Goal: Information Seeking & Learning: Check status

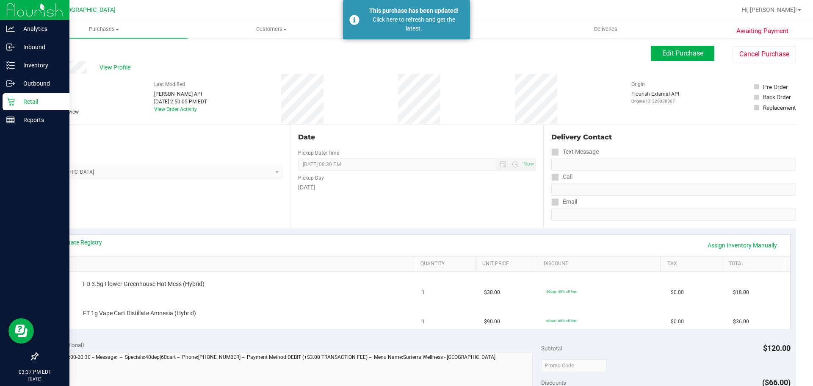
click at [27, 103] on p "Retail" at bounding box center [40, 102] width 51 height 10
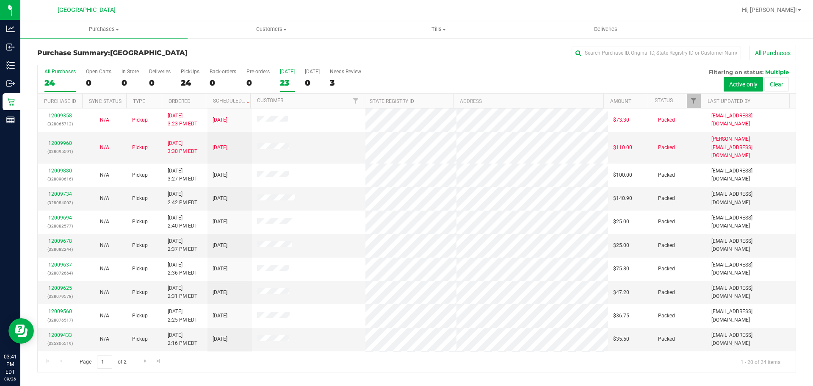
click at [280, 78] on div "23" at bounding box center [287, 83] width 15 height 10
click at [0, 0] on input "[DATE] 23" at bounding box center [0, 0] width 0 height 0
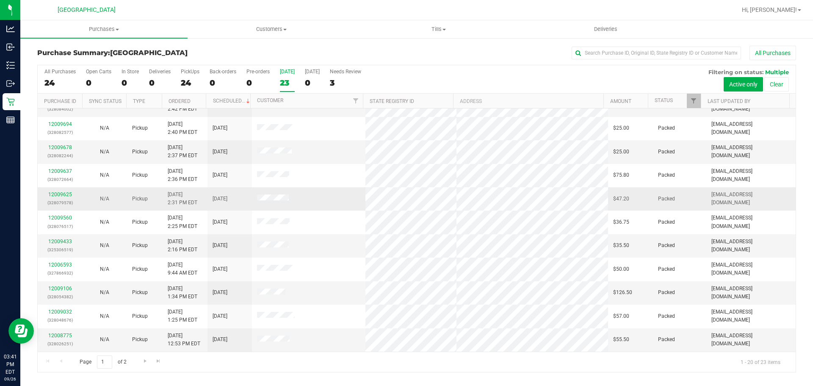
scroll to position [212, 0]
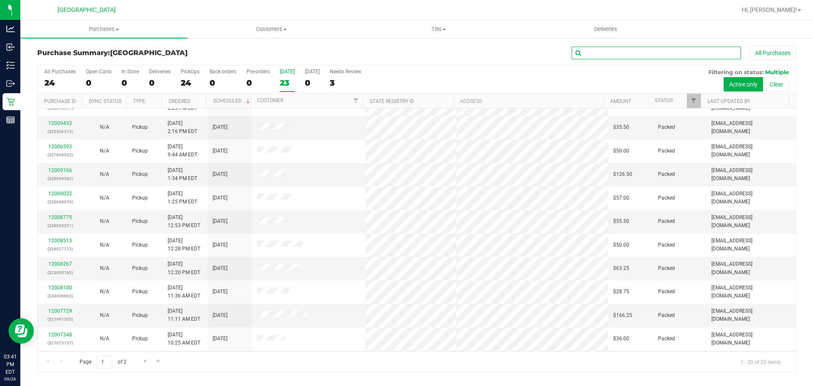
drag, startPoint x: 607, startPoint y: 58, endPoint x: 616, endPoint y: 90, distance: 33.4
click at [607, 57] on input "text" at bounding box center [655, 53] width 169 height 13
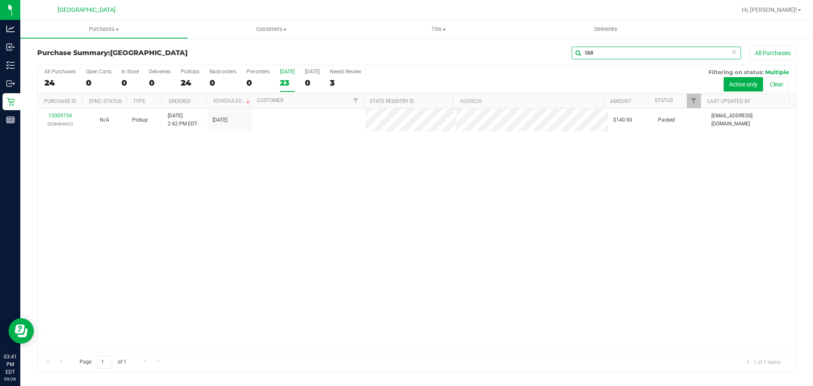
scroll to position [0, 0]
type input "SMI"
click at [387, 257] on div "12009734 (328084002) N/A Pickup [DATE] 2:42 PM EDT 9/26/2025 $140.90 Packed [EM…" at bounding box center [417, 229] width 758 height 243
drag, startPoint x: 386, startPoint y: 246, endPoint x: 381, endPoint y: 247, distance: 5.6
click at [381, 247] on div "12009734 (328084002) N/A Pickup [DATE] 2:42 PM EDT 9/26/2025 $140.90 Packed [EM…" at bounding box center [417, 229] width 758 height 243
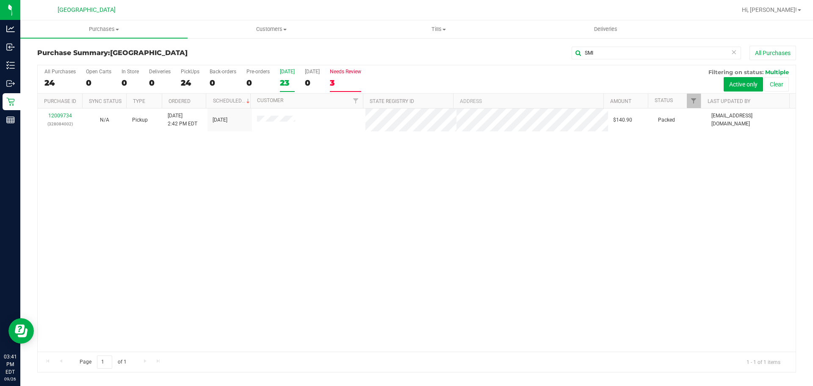
click at [347, 84] on div "3" at bounding box center [345, 83] width 31 height 10
click at [0, 0] on input "Needs Review 3" at bounding box center [0, 0] width 0 height 0
click at [291, 83] on div "23" at bounding box center [287, 83] width 15 height 10
click at [0, 0] on input "[DATE] 23" at bounding box center [0, 0] width 0 height 0
drag, startPoint x: 615, startPoint y: 49, endPoint x: 494, endPoint y: 53, distance: 120.3
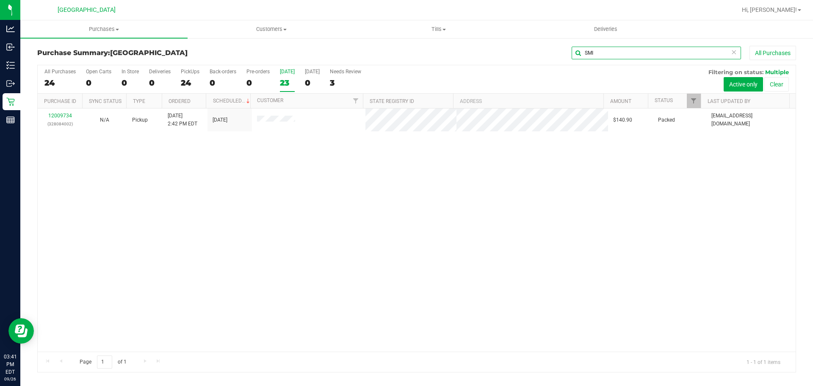
click at [495, 53] on div "SMI All Purchases" at bounding box center [543, 53] width 506 height 14
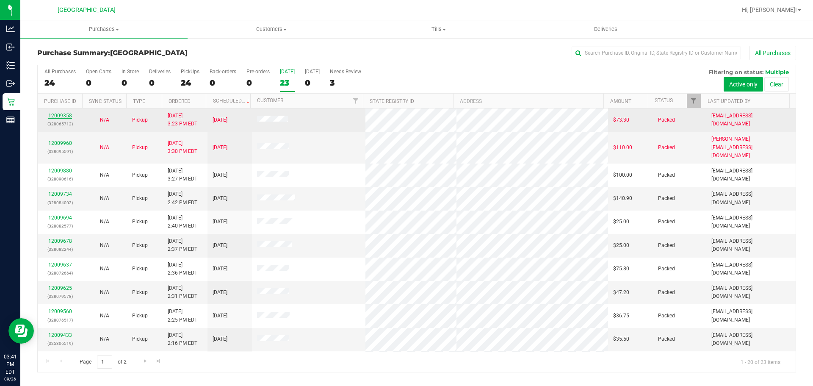
click at [60, 117] on link "12009358" at bounding box center [60, 116] width 24 height 6
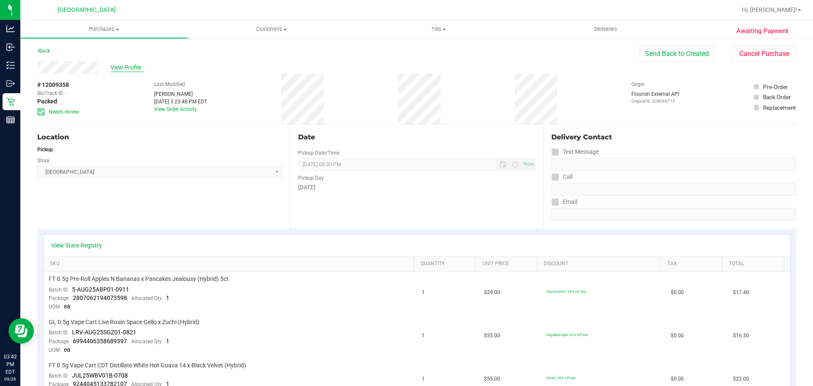
click at [123, 67] on span "View Profile" at bounding box center [127, 67] width 34 height 9
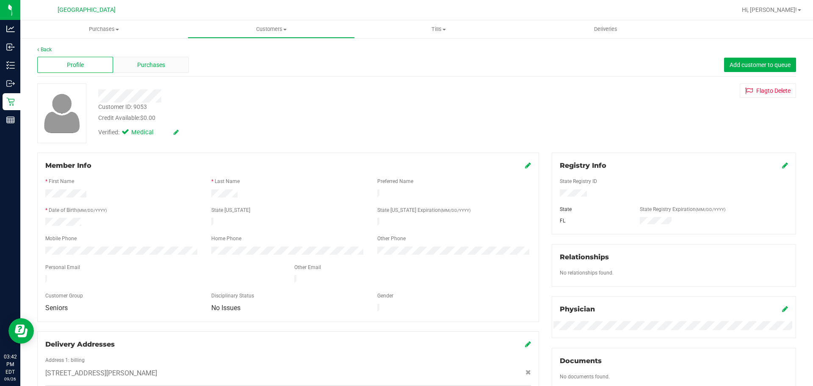
click at [163, 66] on span "Purchases" at bounding box center [151, 65] width 28 height 9
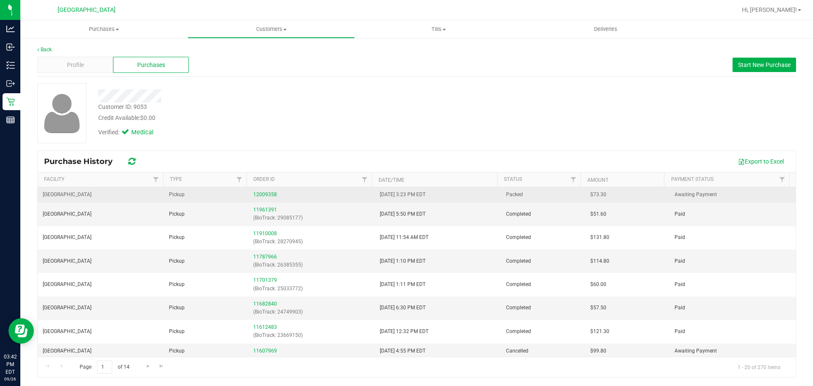
click at [265, 191] on div "12009358" at bounding box center [311, 194] width 116 height 8
click at [265, 195] on link "12009358" at bounding box center [265, 194] width 24 height 6
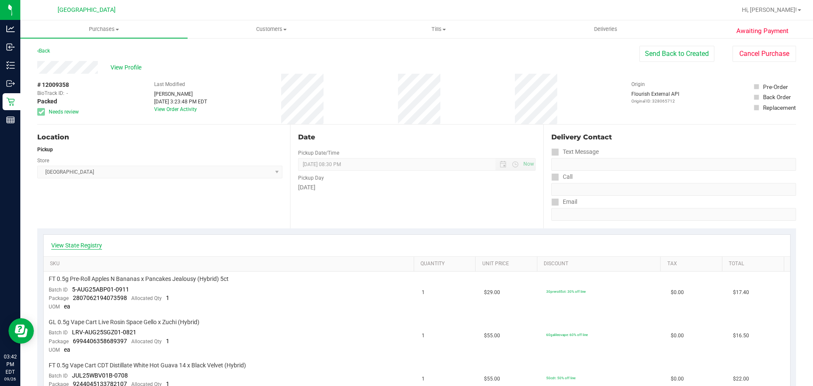
click at [77, 246] on link "View State Registry" at bounding box center [76, 245] width 51 height 8
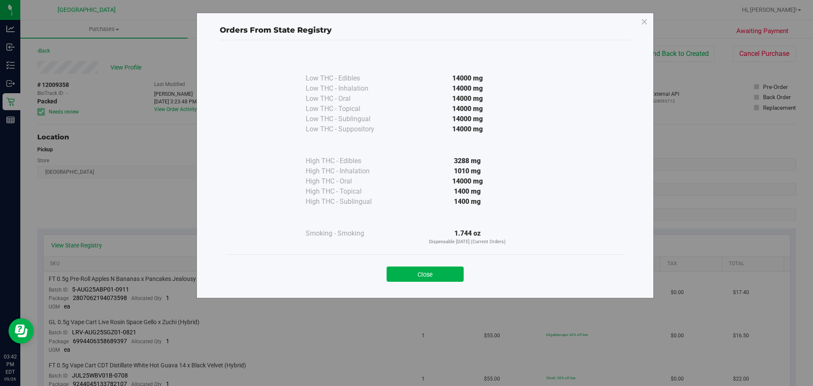
click at [413, 240] on p "Dispensable [DATE] (Current Orders)" at bounding box center [467, 241] width 154 height 7
click at [409, 268] on button "Close" at bounding box center [425, 273] width 77 height 15
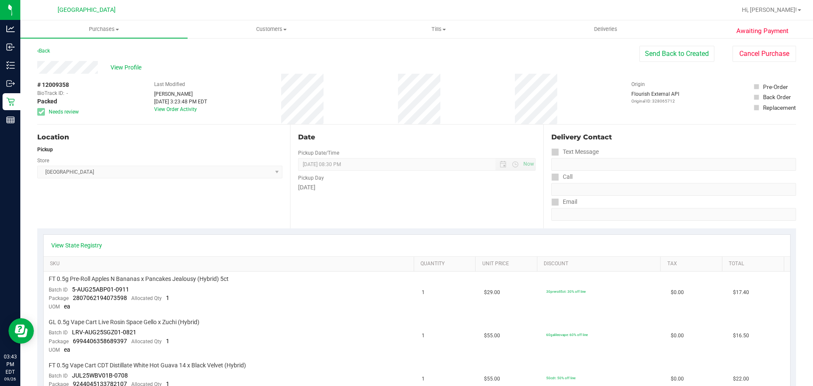
click at [396, 96] on div "# 12009358 BioTrack ID: - Packed Needs review Last Modified [PERSON_NAME] [DATE…" at bounding box center [416, 99] width 759 height 50
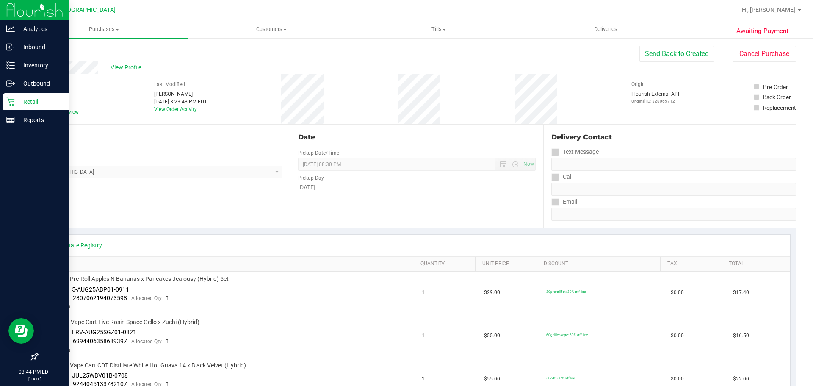
click at [37, 99] on p "Retail" at bounding box center [40, 102] width 51 height 10
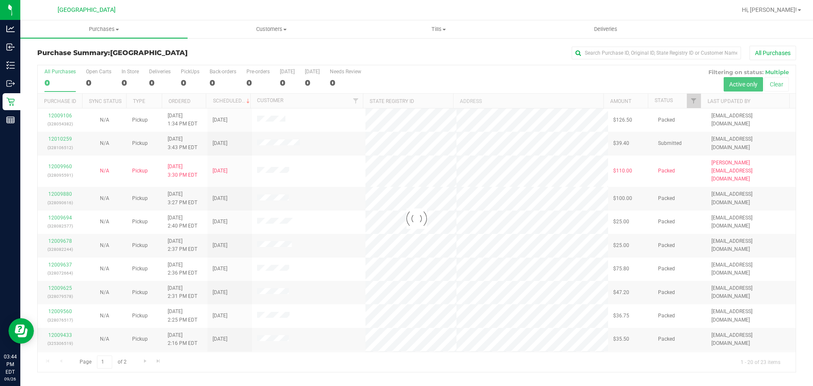
click at [348, 245] on div at bounding box center [417, 218] width 758 height 306
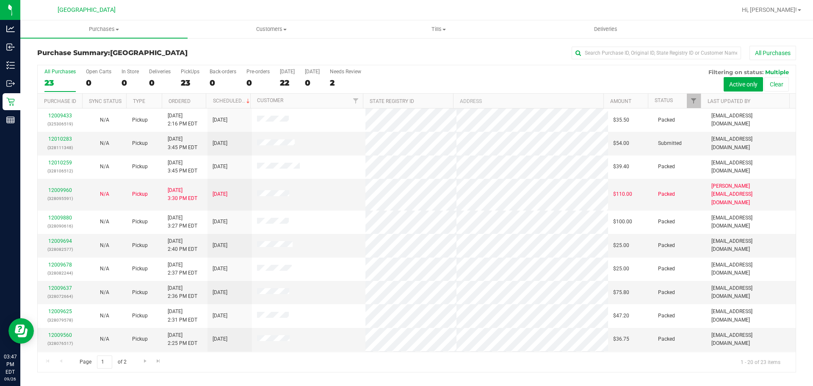
click at [672, 104] on th "Status" at bounding box center [674, 101] width 53 height 15
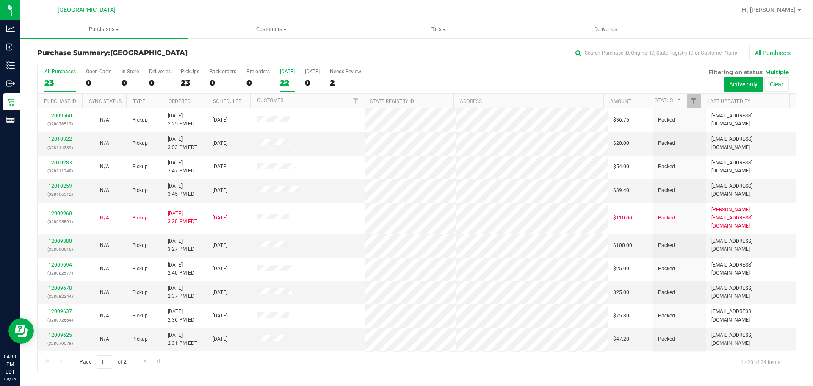
click at [283, 83] on div "22" at bounding box center [287, 83] width 15 height 10
click at [0, 0] on input "[DATE] 22" at bounding box center [0, 0] width 0 height 0
click at [294, 86] on div "All Purchases 24 Open Carts 0 In Store 0 Deliveries 0 PickUps 24 Back-orders 0 …" at bounding box center [417, 79] width 758 height 28
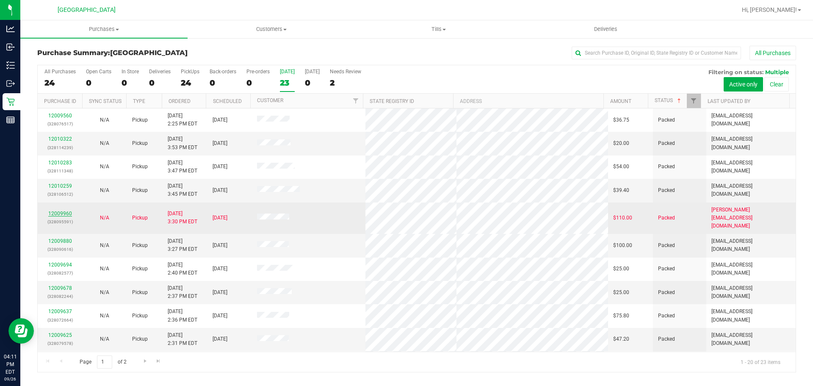
click at [65, 210] on link "12009960" at bounding box center [60, 213] width 24 height 6
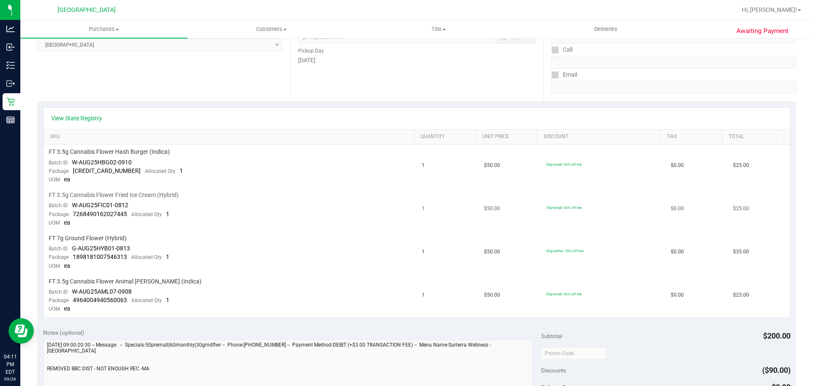
scroll to position [169, 0]
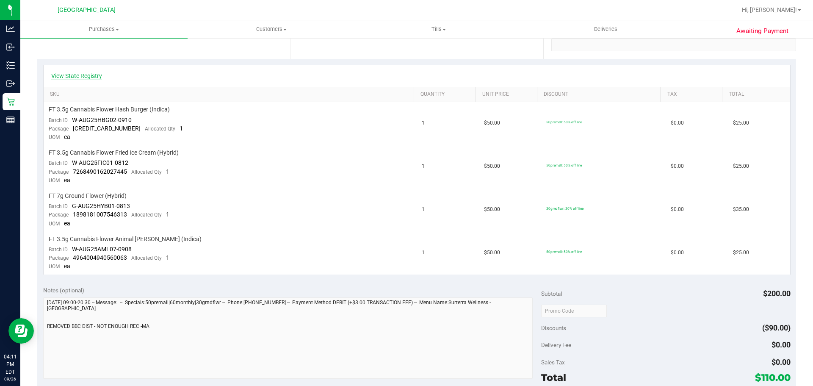
click at [74, 77] on link "View State Registry" at bounding box center [76, 76] width 51 height 8
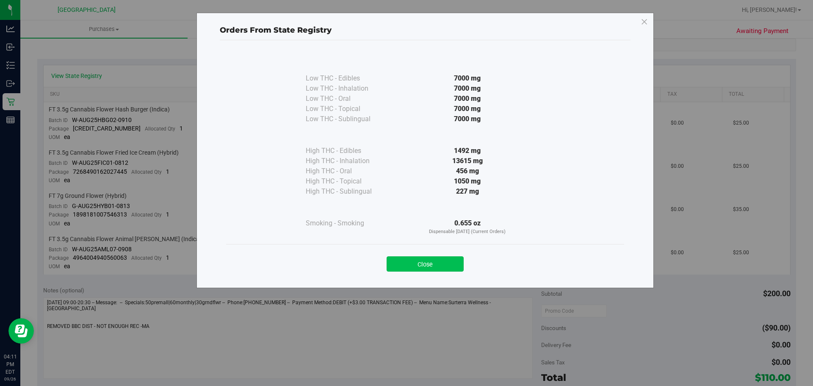
click at [427, 263] on button "Close" at bounding box center [425, 263] width 77 height 15
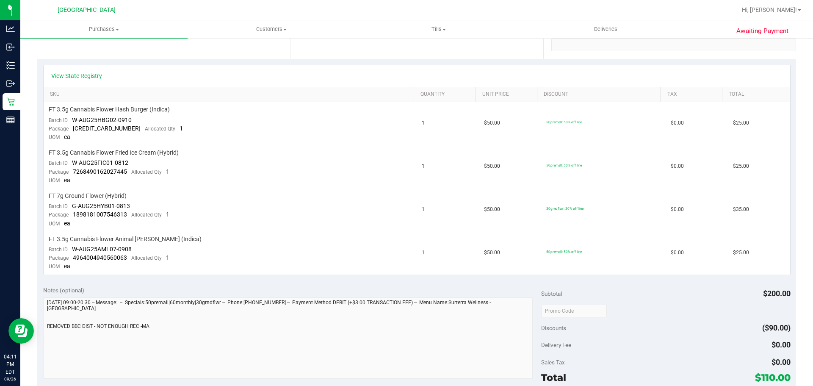
click at [25, 101] on div "Awaiting Payment Back Send Back to Created Cancel Purchase View Profile # 12009…" at bounding box center [416, 257] width 792 height 779
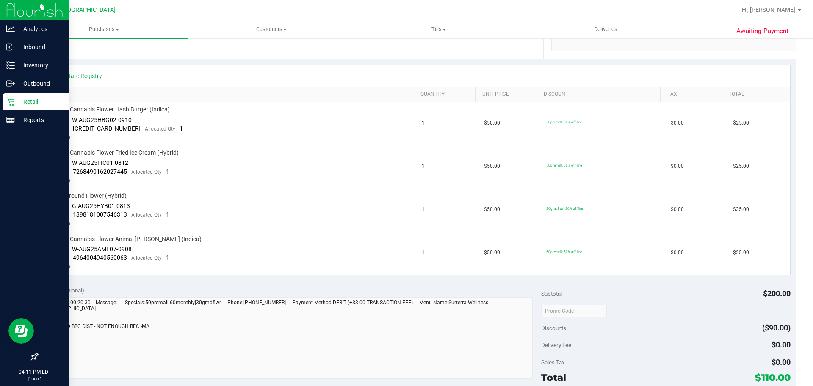
click at [21, 101] on p "Retail" at bounding box center [40, 102] width 51 height 10
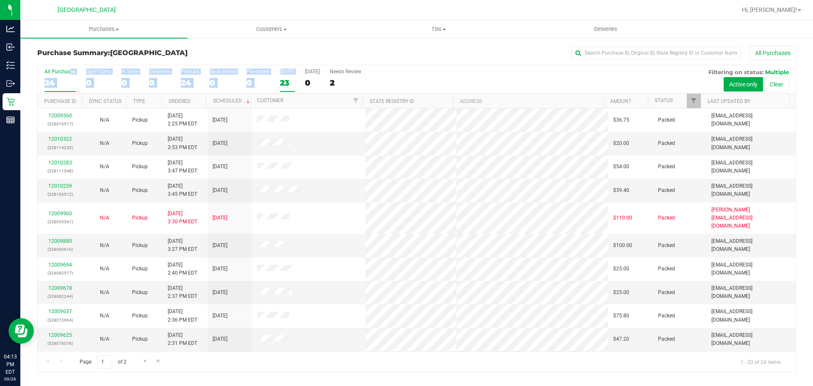
click at [281, 77] on div "All Purchases 24 Open Carts 0 In Store 0 Deliveries 0 PickUps 24 Back-orders 0 …" at bounding box center [417, 79] width 758 height 28
click at [284, 78] on div "23" at bounding box center [287, 83] width 15 height 10
click at [0, 0] on input "[DATE] 23" at bounding box center [0, 0] width 0 height 0
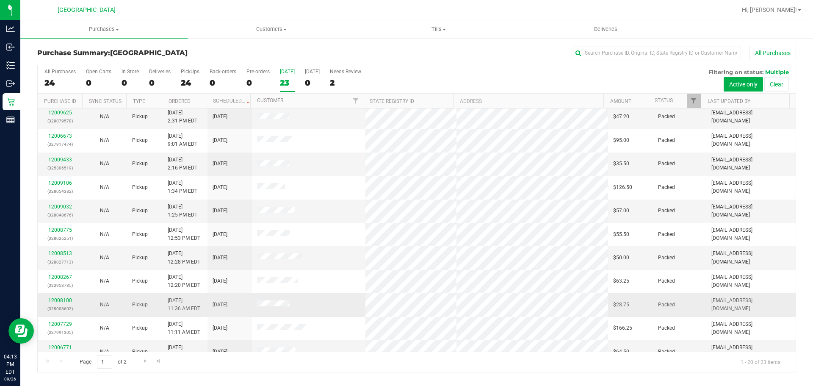
scroll to position [226, 0]
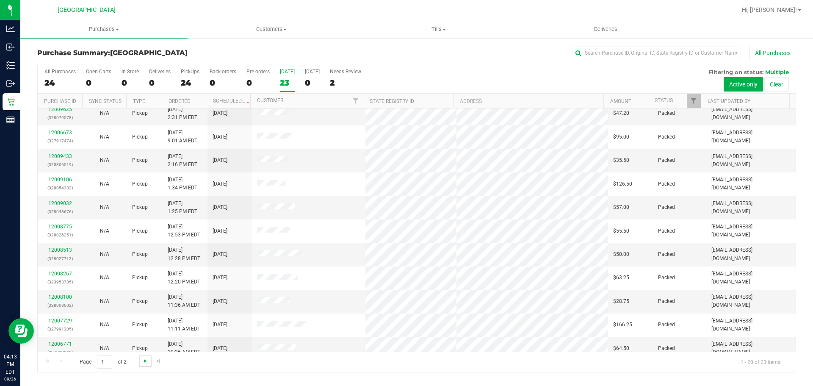
click at [146, 361] on span "Go to the next page" at bounding box center [145, 360] width 7 height 7
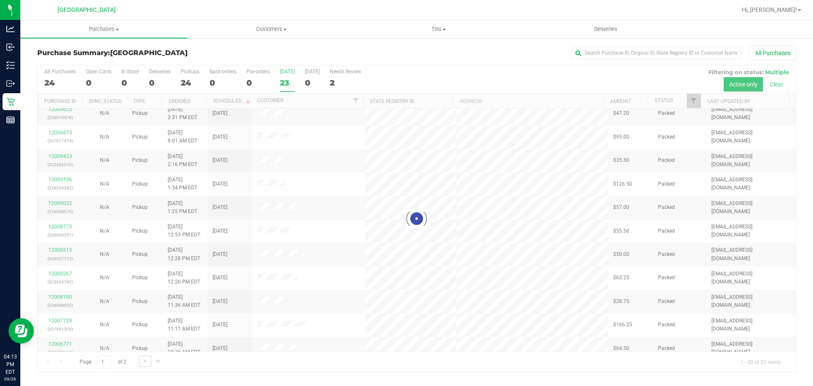
scroll to position [0, 0]
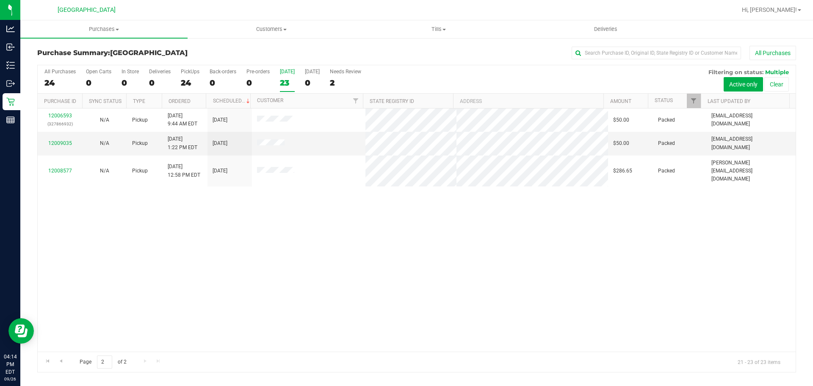
click at [288, 87] on div "23" at bounding box center [287, 83] width 15 height 10
click at [0, 0] on input "[DATE] 23" at bounding box center [0, 0] width 0 height 0
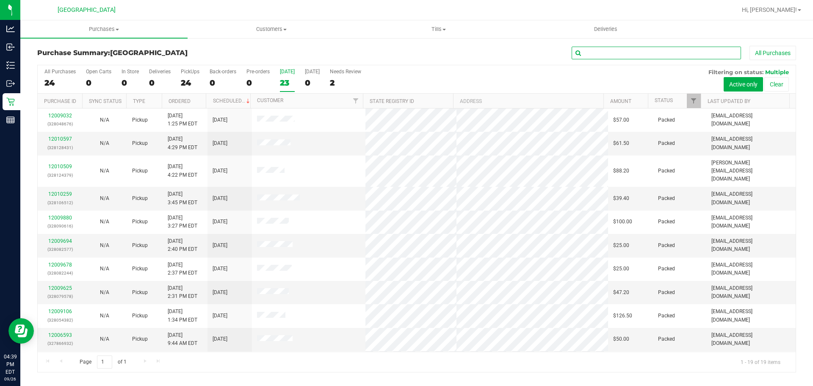
click at [611, 53] on input "text" at bounding box center [655, 53] width 169 height 13
type input "[PERSON_NAME]"
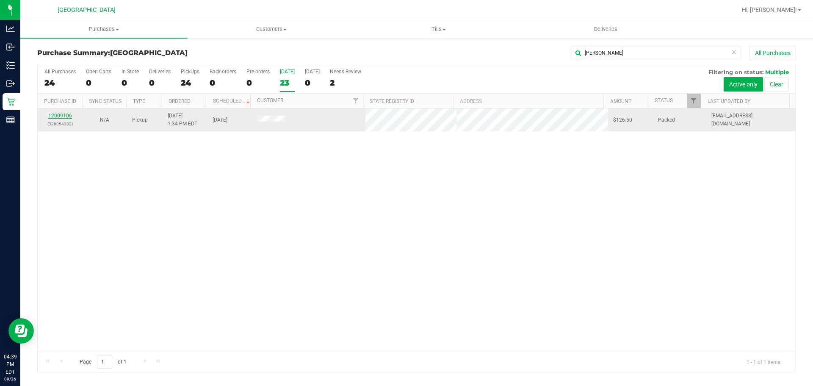
click at [61, 117] on link "12009106" at bounding box center [60, 116] width 24 height 6
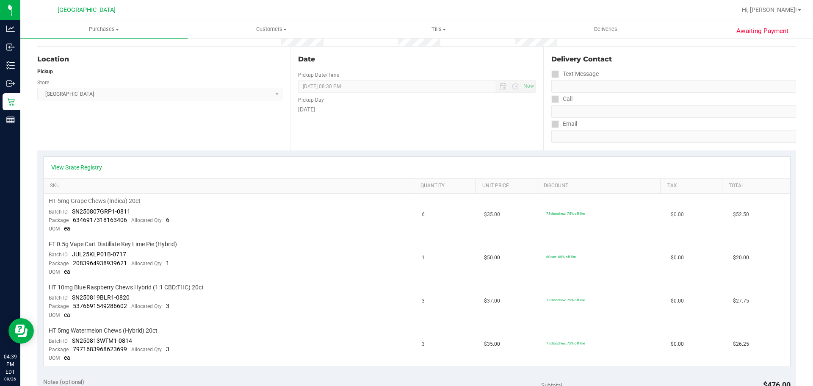
scroll to position [85, 0]
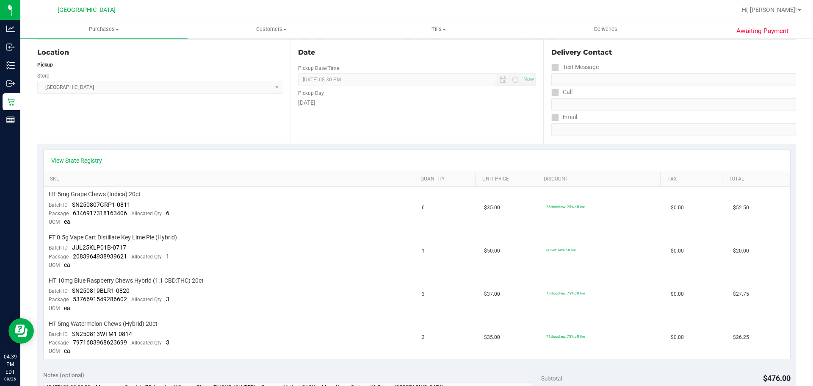
drag, startPoint x: 231, startPoint y: 140, endPoint x: 229, endPoint y: 146, distance: 6.2
click at [230, 143] on div "Location Pickup Store Lakeland WC Select Store [PERSON_NAME][GEOGRAPHIC_DATA] […" at bounding box center [163, 92] width 253 height 104
click at [223, 147] on div "View State Registry SKU Quantity Unit Price Discount Tax Total HT 5mg Grape Che…" at bounding box center [416, 254] width 759 height 221
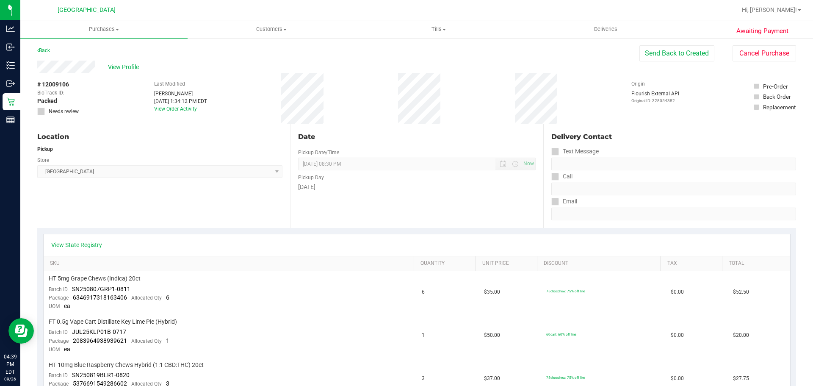
scroll to position [0, 0]
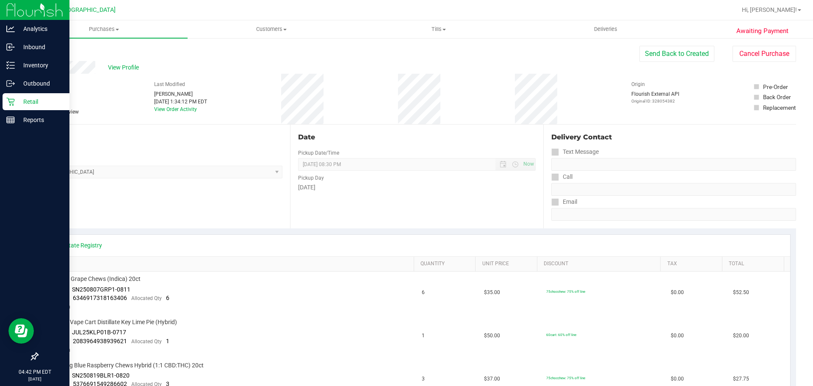
click at [36, 101] on p "Retail" at bounding box center [40, 102] width 51 height 10
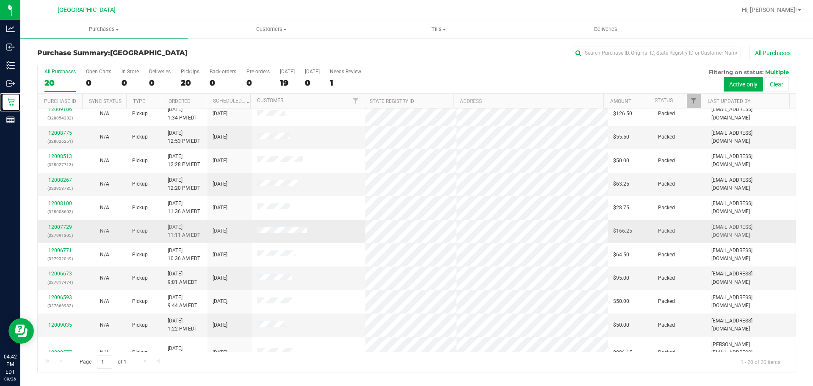
scroll to position [226, 0]
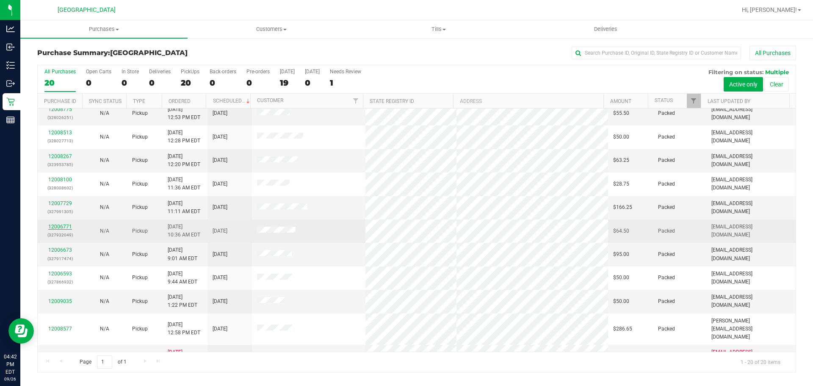
click at [63, 224] on link "12006771" at bounding box center [60, 227] width 24 height 6
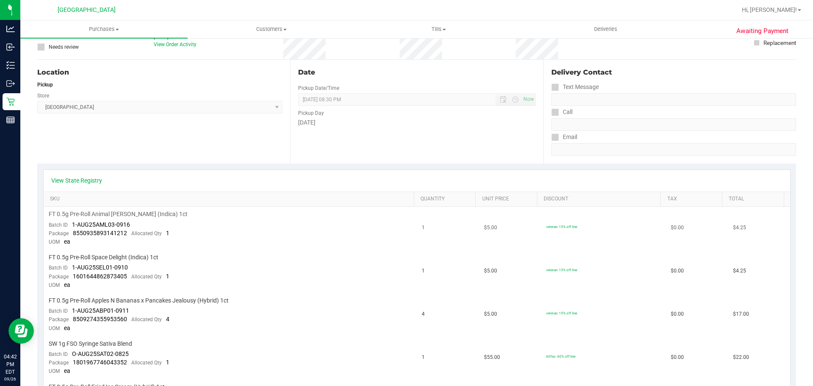
scroll to position [169, 0]
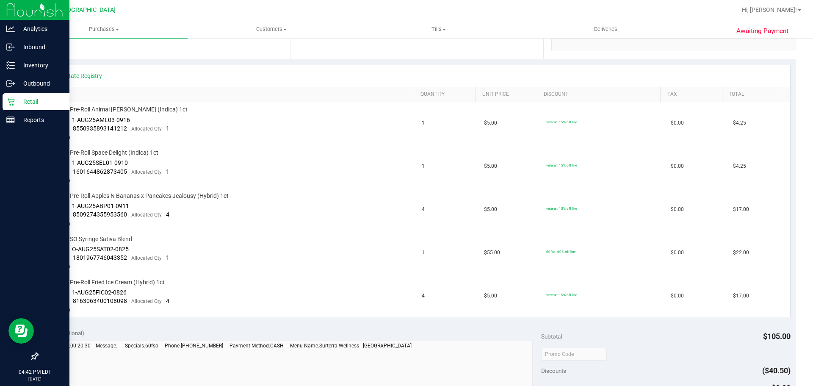
click at [15, 106] on p "Retail" at bounding box center [40, 102] width 51 height 10
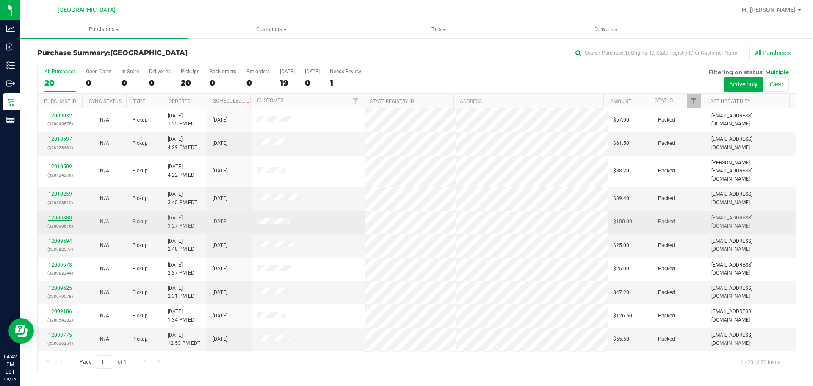
click at [65, 215] on link "12009880" at bounding box center [60, 218] width 24 height 6
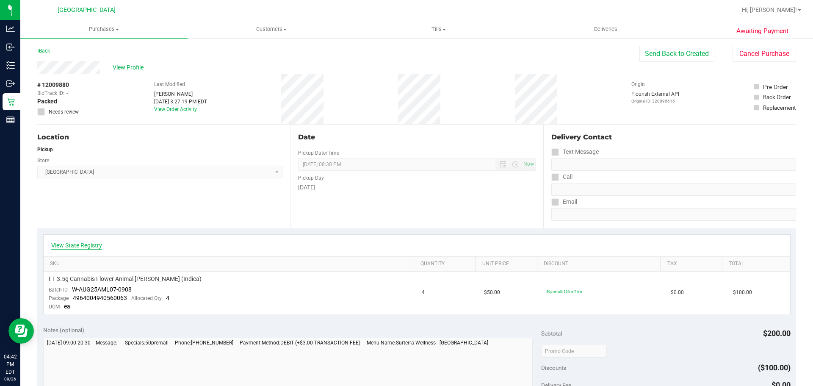
click at [86, 246] on link "View State Registry" at bounding box center [76, 245] width 51 height 8
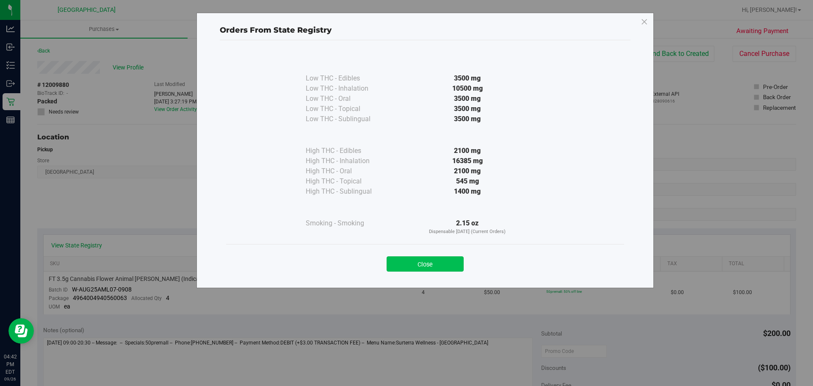
click at [439, 259] on button "Close" at bounding box center [425, 263] width 77 height 15
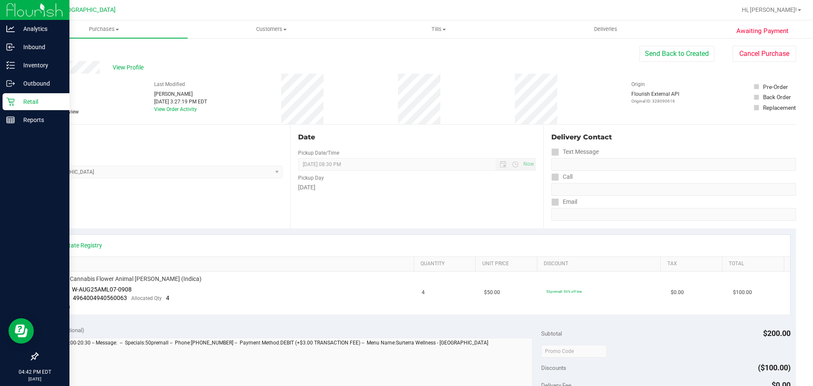
click at [11, 102] on icon at bounding box center [10, 101] width 8 height 8
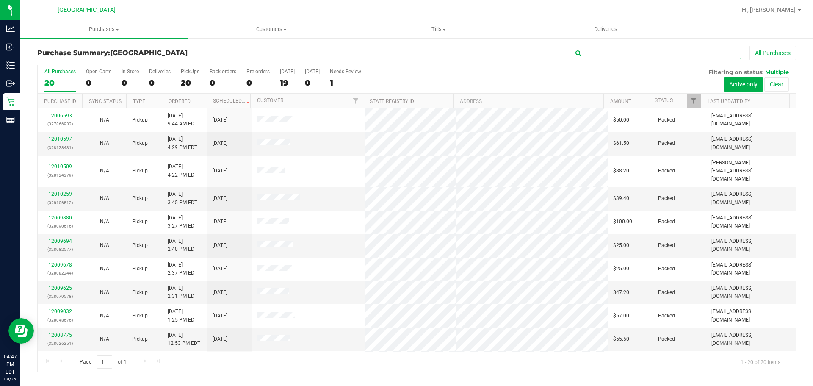
click at [623, 57] on input "text" at bounding box center [655, 53] width 169 height 13
type input "[PERSON_NAME]"
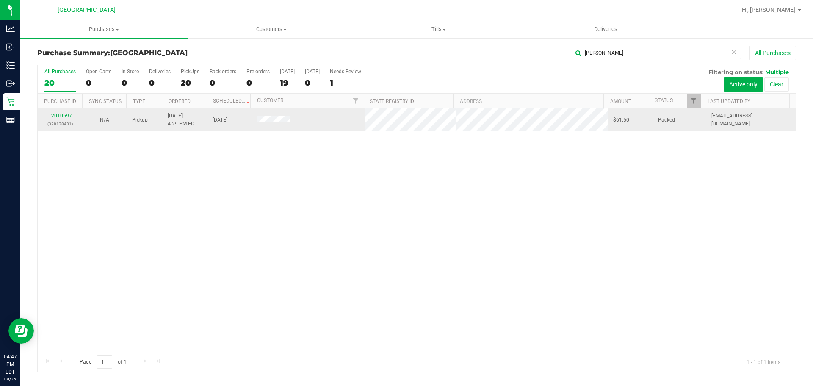
click at [54, 112] on div "12010597 (328128431)" at bounding box center [60, 120] width 34 height 16
click at [57, 116] on link "12010597" at bounding box center [60, 116] width 24 height 6
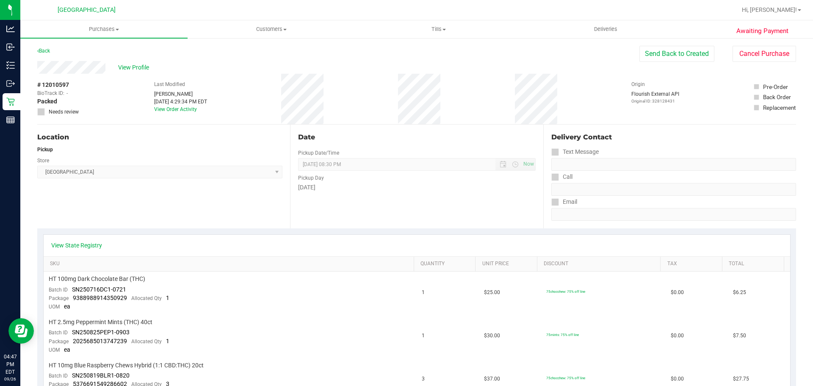
click at [145, 75] on div "# 12010597 BioTrack ID: - Packed Needs review Last Modified [PERSON_NAME] [DATE…" at bounding box center [416, 99] width 759 height 50
click at [145, 70] on span "View Profile" at bounding box center [135, 67] width 34 height 9
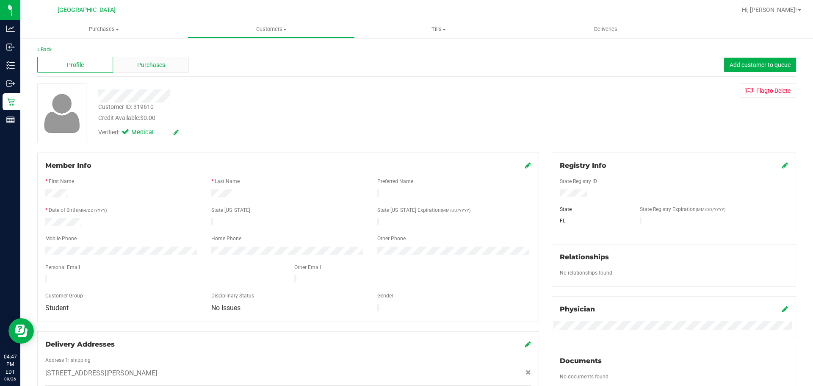
click at [140, 66] on span "Purchases" at bounding box center [151, 65] width 28 height 9
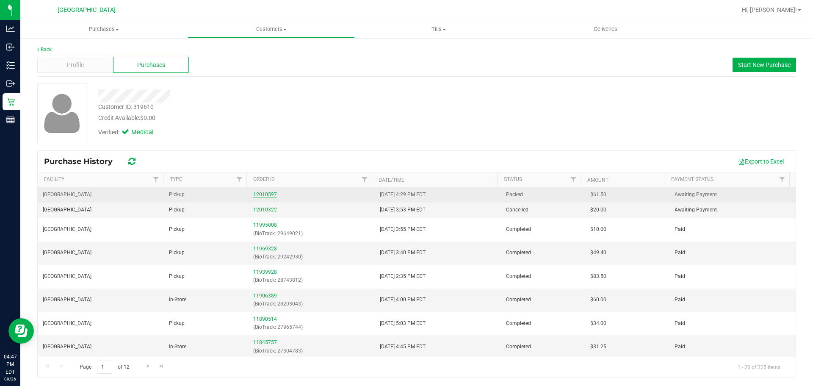
click at [265, 194] on link "12010597" at bounding box center [265, 194] width 24 height 6
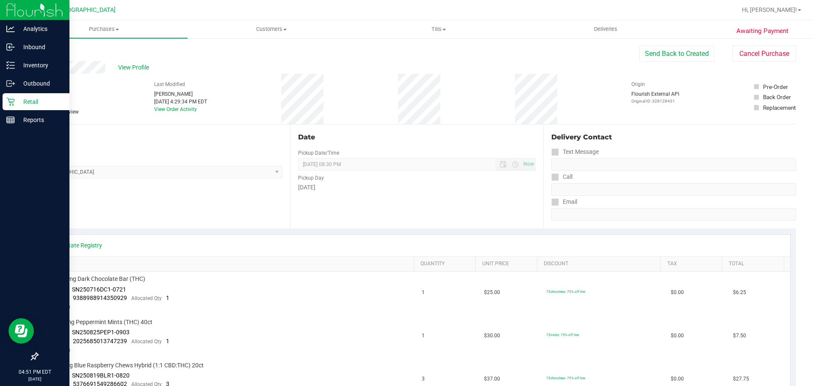
click at [10, 99] on icon at bounding box center [10, 101] width 8 height 8
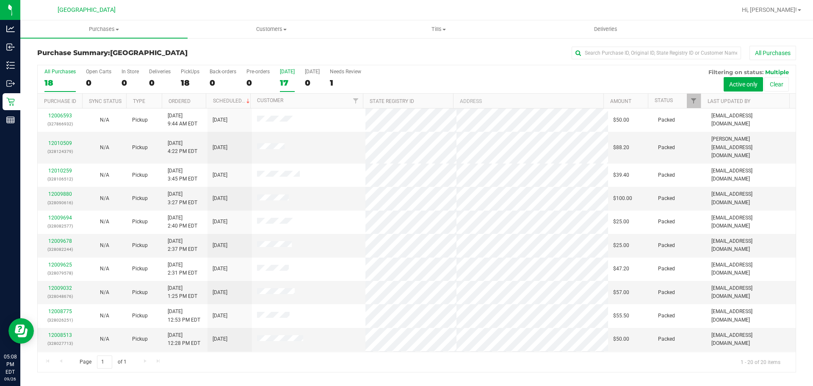
click at [281, 88] on div "All Purchases 18 Open Carts 0 In Store 0 Deliveries 0 PickUps 18 Back-orders 0 …" at bounding box center [417, 79] width 758 height 28
click at [282, 86] on div "17" at bounding box center [287, 83] width 15 height 10
click at [0, 0] on input "[DATE] 17" at bounding box center [0, 0] width 0 height 0
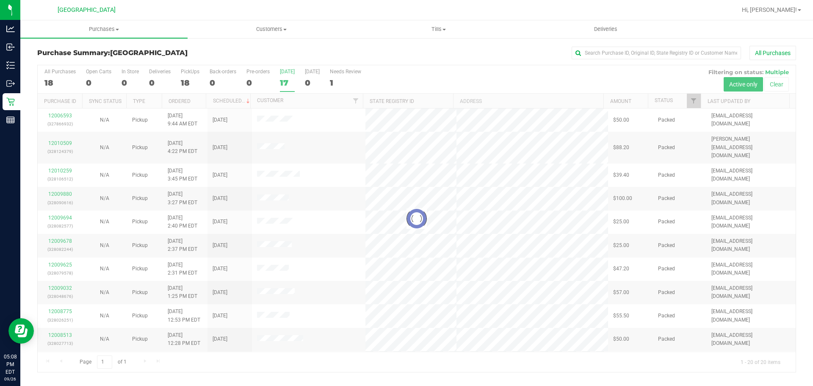
click at [398, 72] on div at bounding box center [417, 218] width 758 height 306
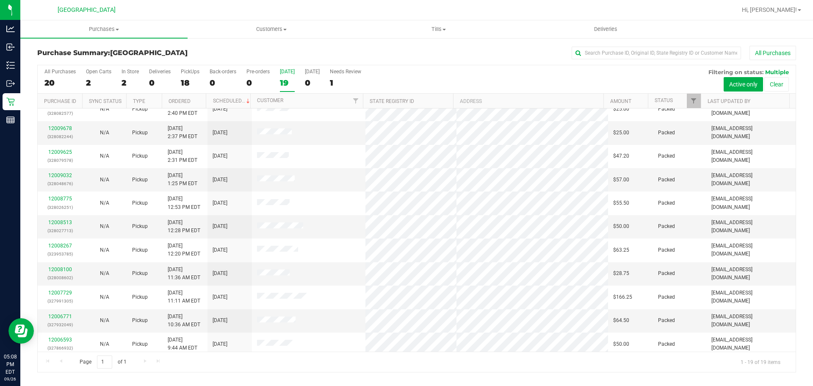
scroll to position [202, 0]
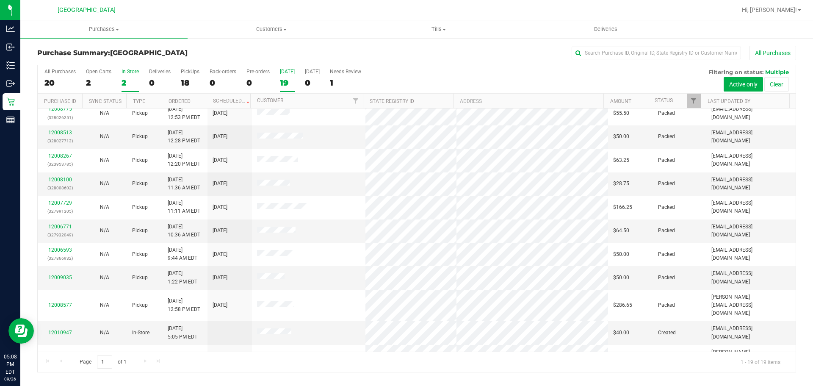
click at [124, 86] on div "2" at bounding box center [129, 83] width 17 height 10
click at [0, 0] on input "In Store 2" at bounding box center [0, 0] width 0 height 0
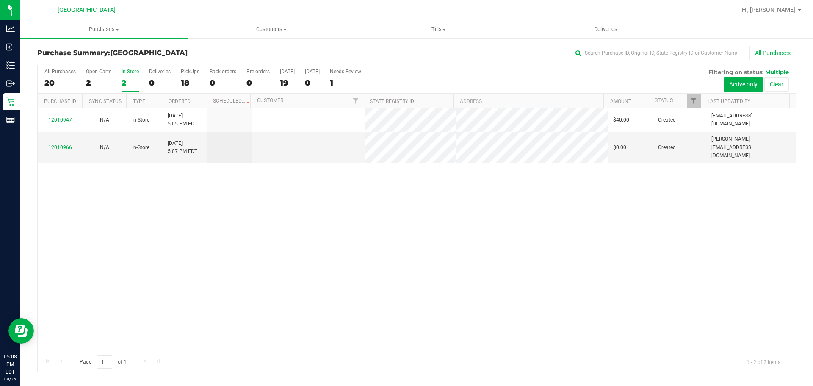
scroll to position [0, 0]
click at [285, 83] on div "19" at bounding box center [287, 83] width 15 height 10
click at [0, 0] on input "[DATE] 19" at bounding box center [0, 0] width 0 height 0
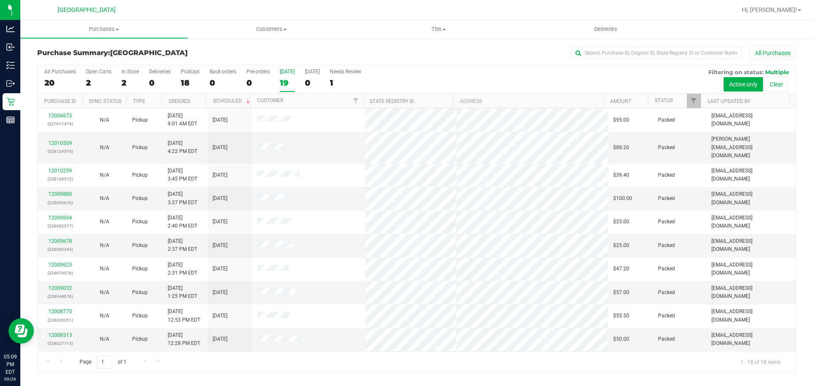
click at [285, 82] on div "19" at bounding box center [287, 83] width 15 height 10
click at [0, 0] on input "[DATE] 19" at bounding box center [0, 0] width 0 height 0
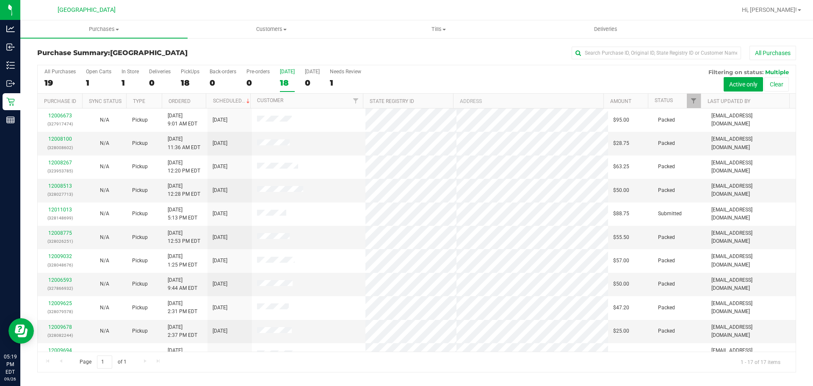
click at [299, 80] on div "All Purchases 19 Open Carts 1 In Store 1 Deliveries 0 PickUps 18 Back-orders 0 …" at bounding box center [417, 79] width 758 height 28
click at [288, 80] on div "18" at bounding box center [287, 83] width 15 height 10
click at [0, 0] on input "[DATE] 18" at bounding box center [0, 0] width 0 height 0
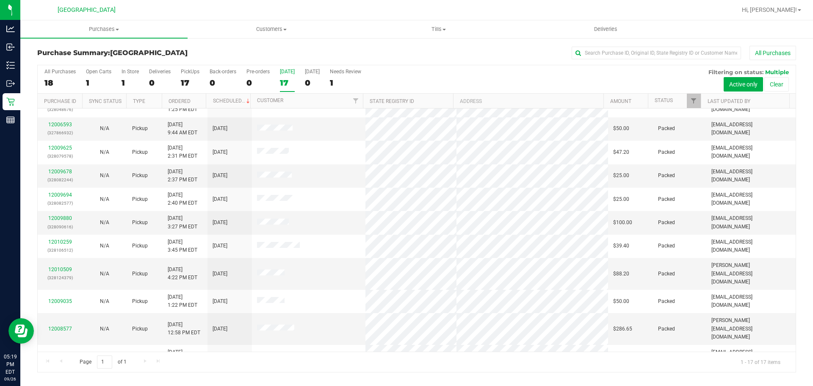
click at [405, 360] on div "Page 1 of 1 1 - 17 of 17 items" at bounding box center [417, 361] width 758 height 20
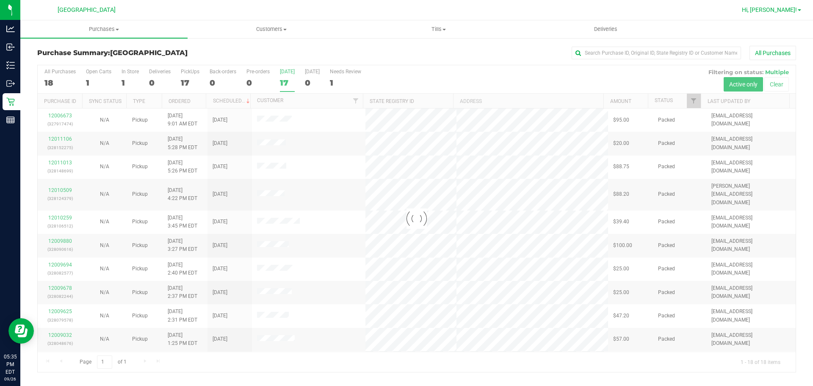
click at [779, 11] on span "Hi, [PERSON_NAME]!" at bounding box center [769, 9] width 55 height 7
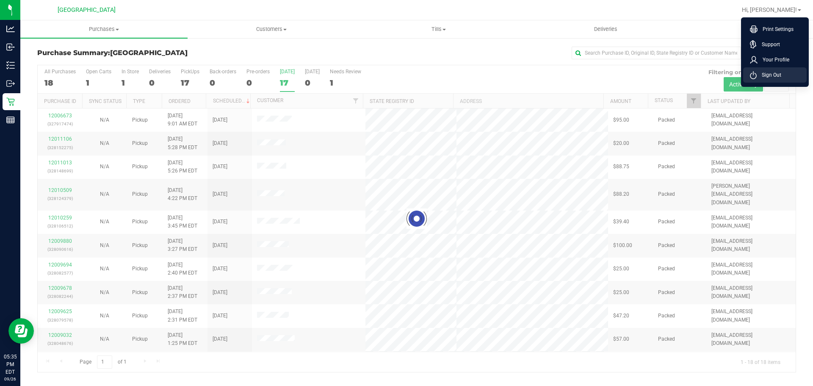
click at [775, 75] on span "Sign Out" at bounding box center [768, 75] width 25 height 8
